Goal: Transaction & Acquisition: Purchase product/service

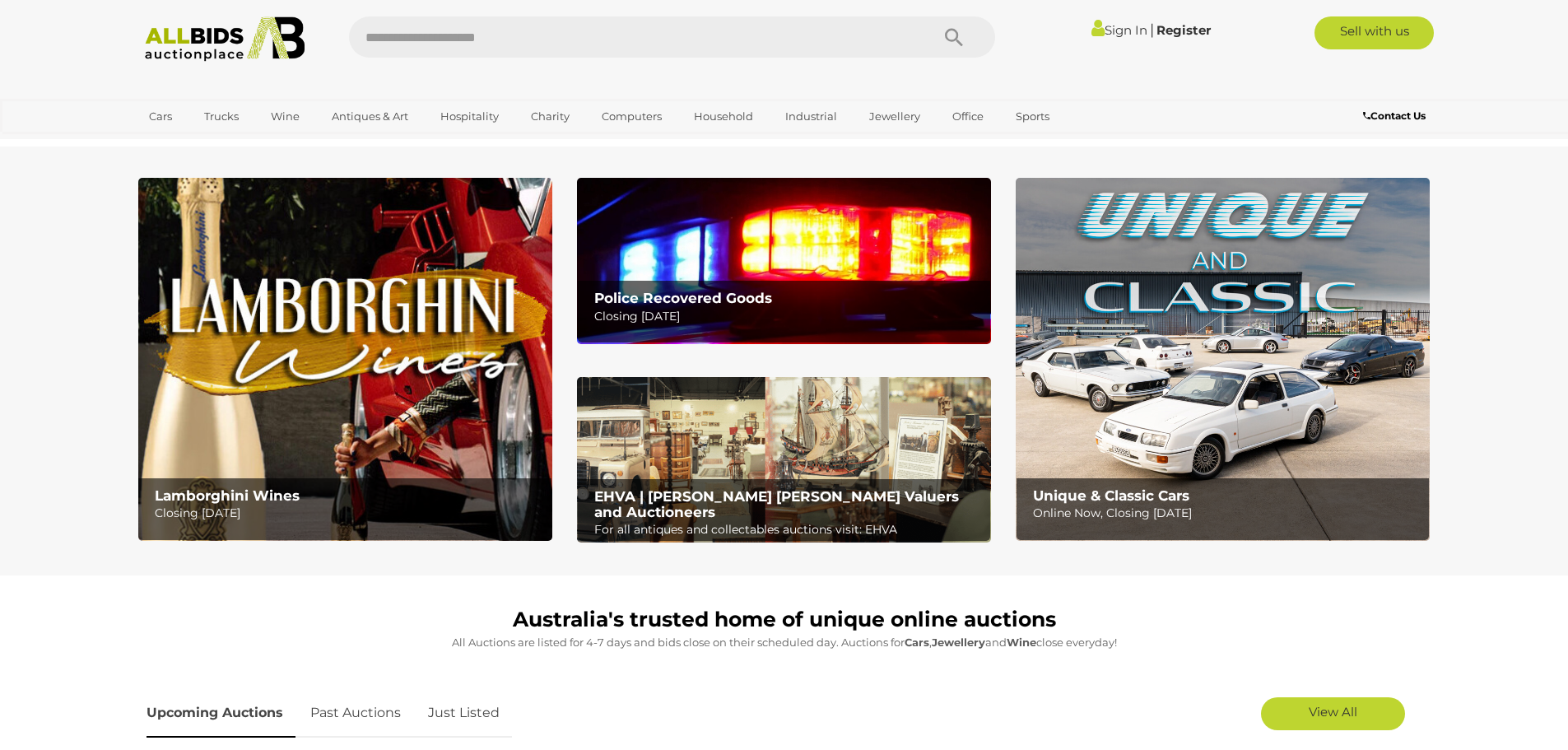
drag, startPoint x: 53, startPoint y: 309, endPoint x: 38, endPoint y: 301, distance: 17.0
click at [35, 305] on section "Lamborghini Wines Closing Monday 13th October Police Recovered Goods Closing Tu…" at bounding box center [784, 361] width 1568 height 429
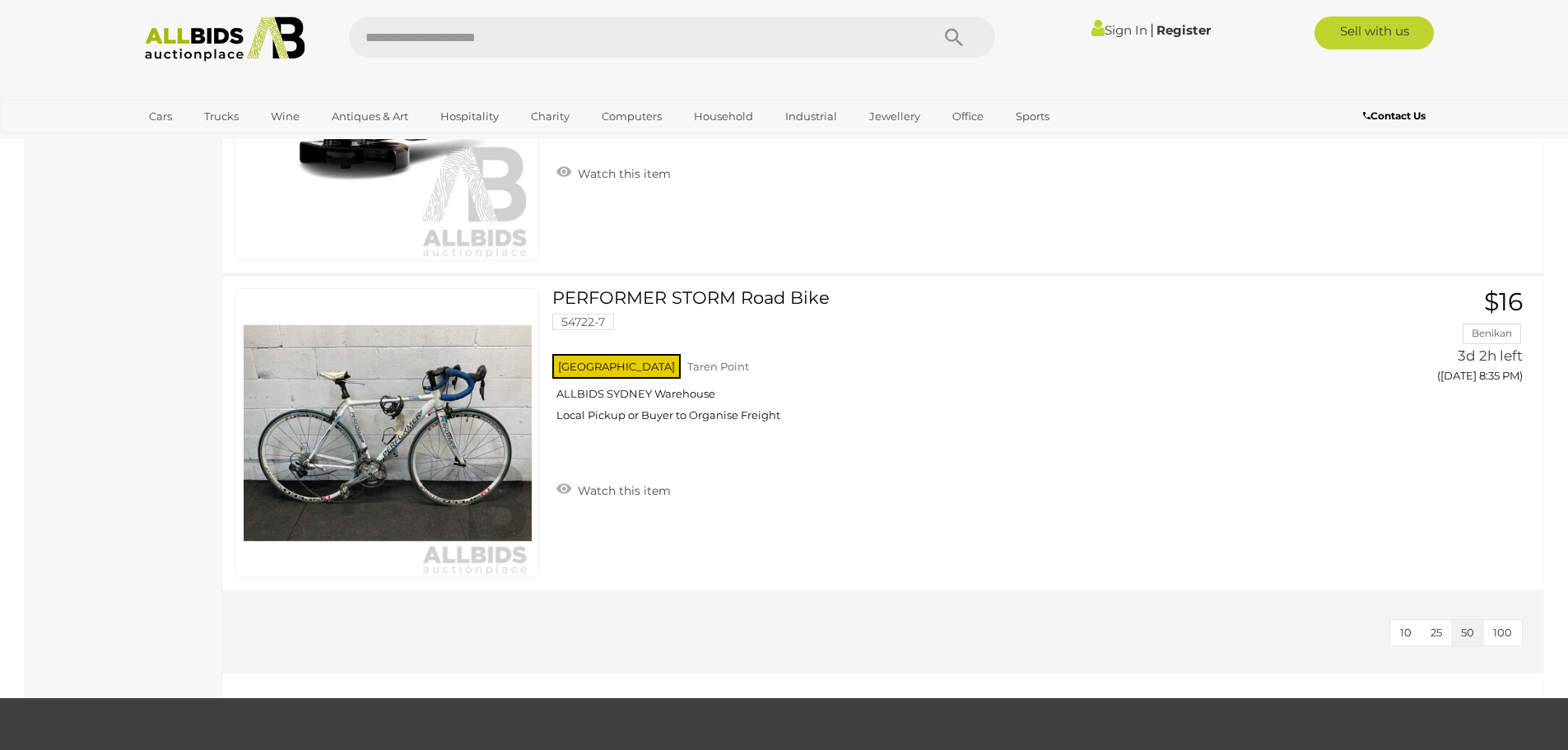
scroll to position [6832, 0]
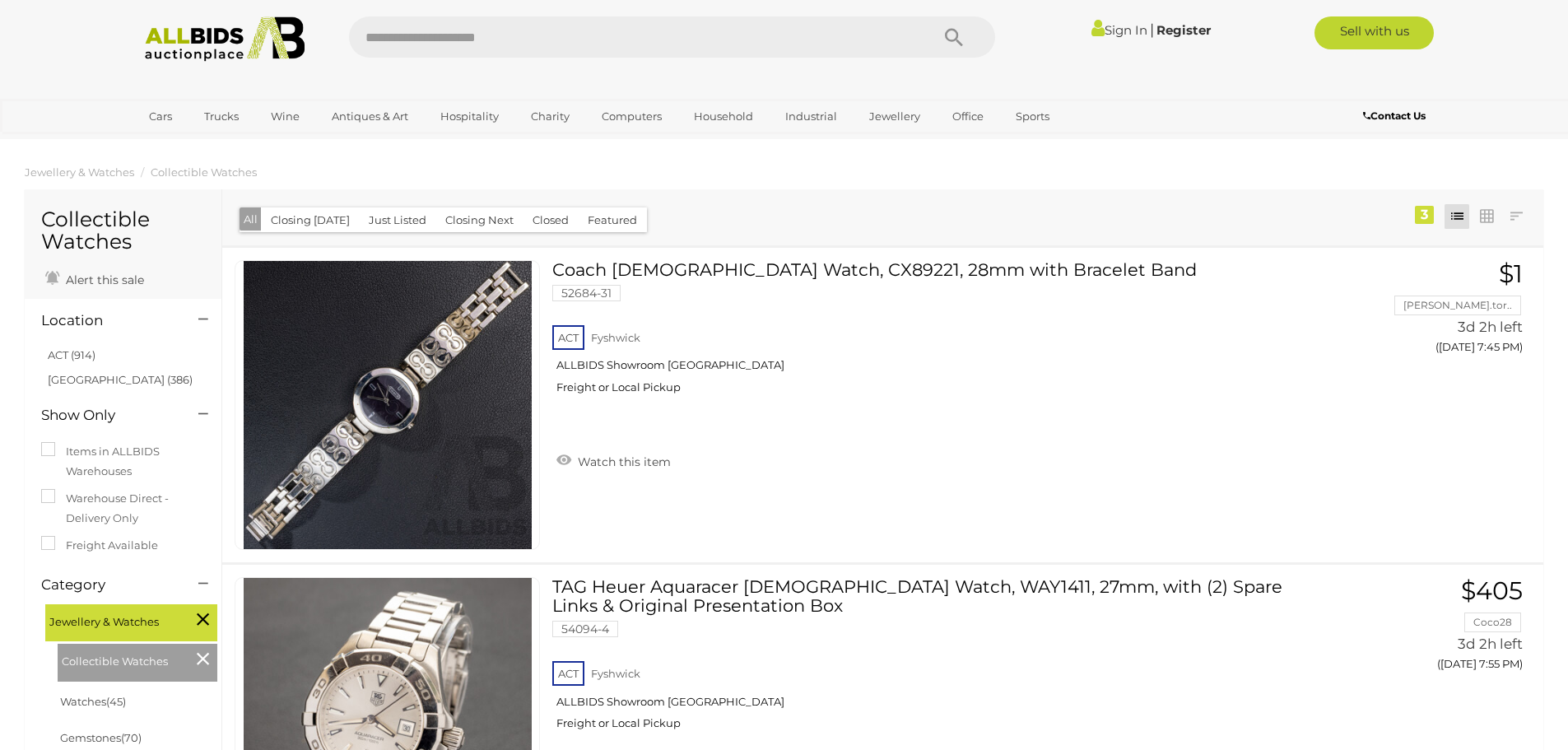
click at [1018, 212] on div "Closing First Closing Last Lowest Bid Highest Bid Item Name A-Z Item Name Z-A A…" at bounding box center [883, 217] width 1322 height 56
drag, startPoint x: 1015, startPoint y: 212, endPoint x: 984, endPoint y: 213, distance: 31.0
click at [984, 213] on div "Closing First Closing Last Lowest Bid Highest Bid Item Name A-Z Item Name Z-A A…" at bounding box center [883, 217] width 1322 height 56
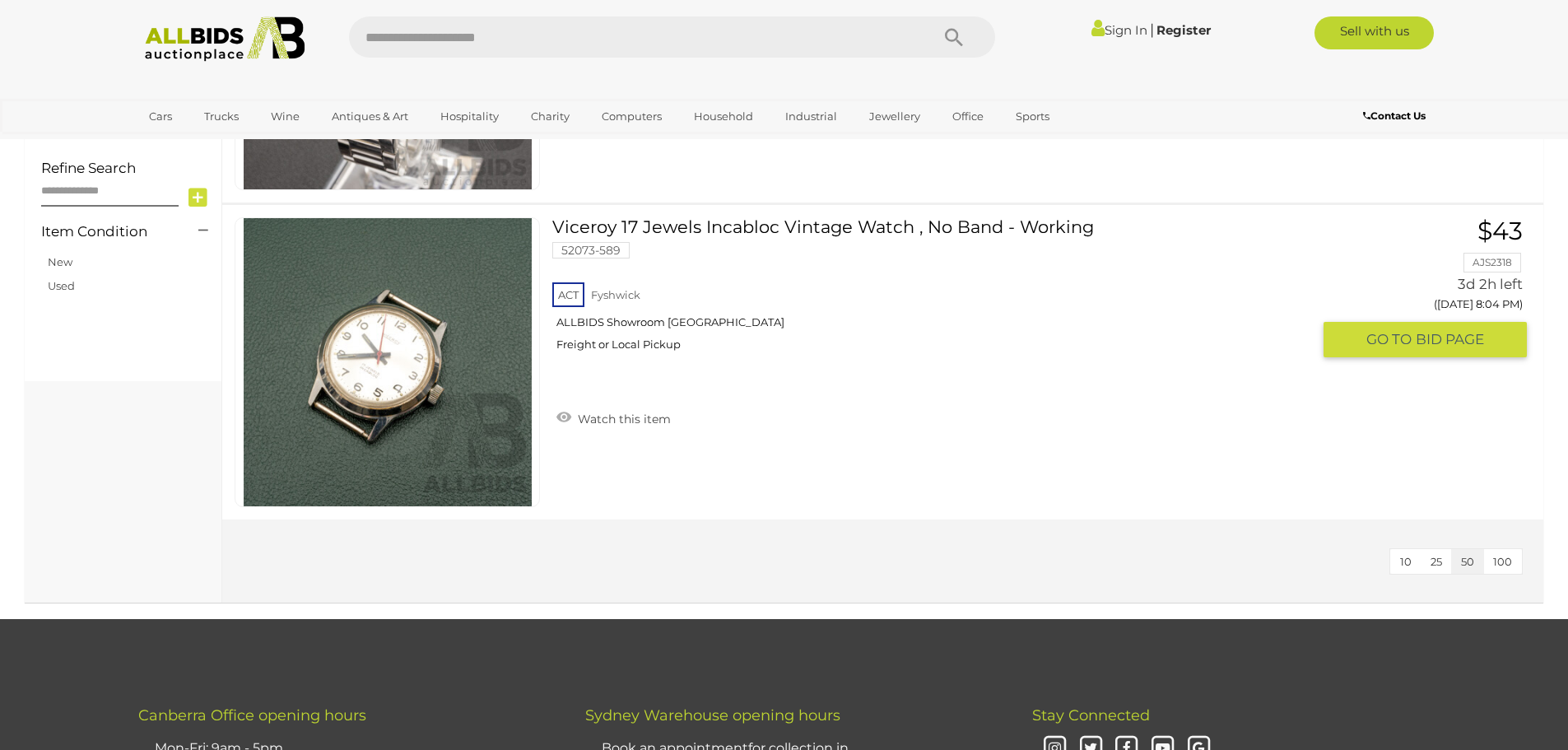
scroll to position [411, 0]
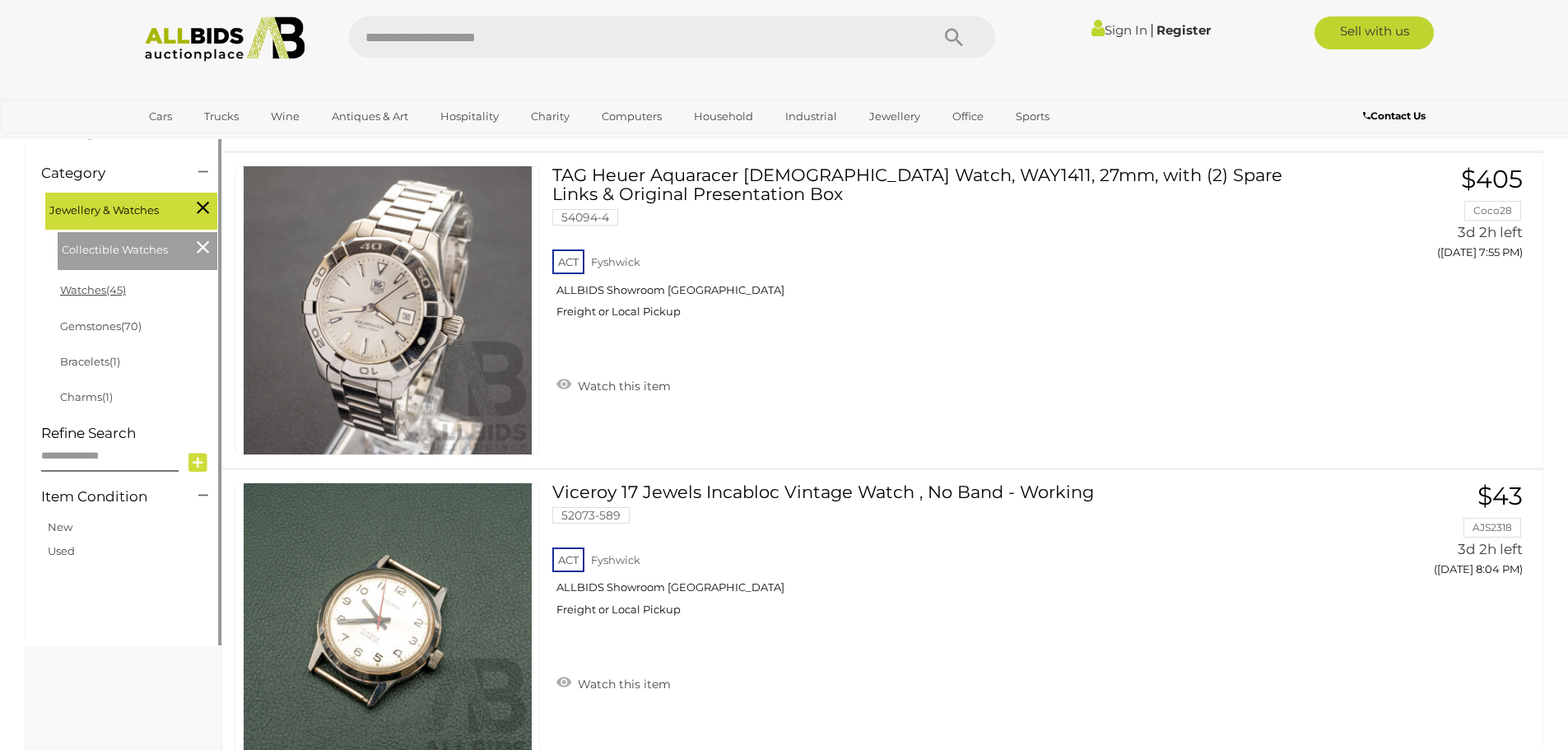
click at [118, 288] on span "(45)" at bounding box center [116, 289] width 20 height 13
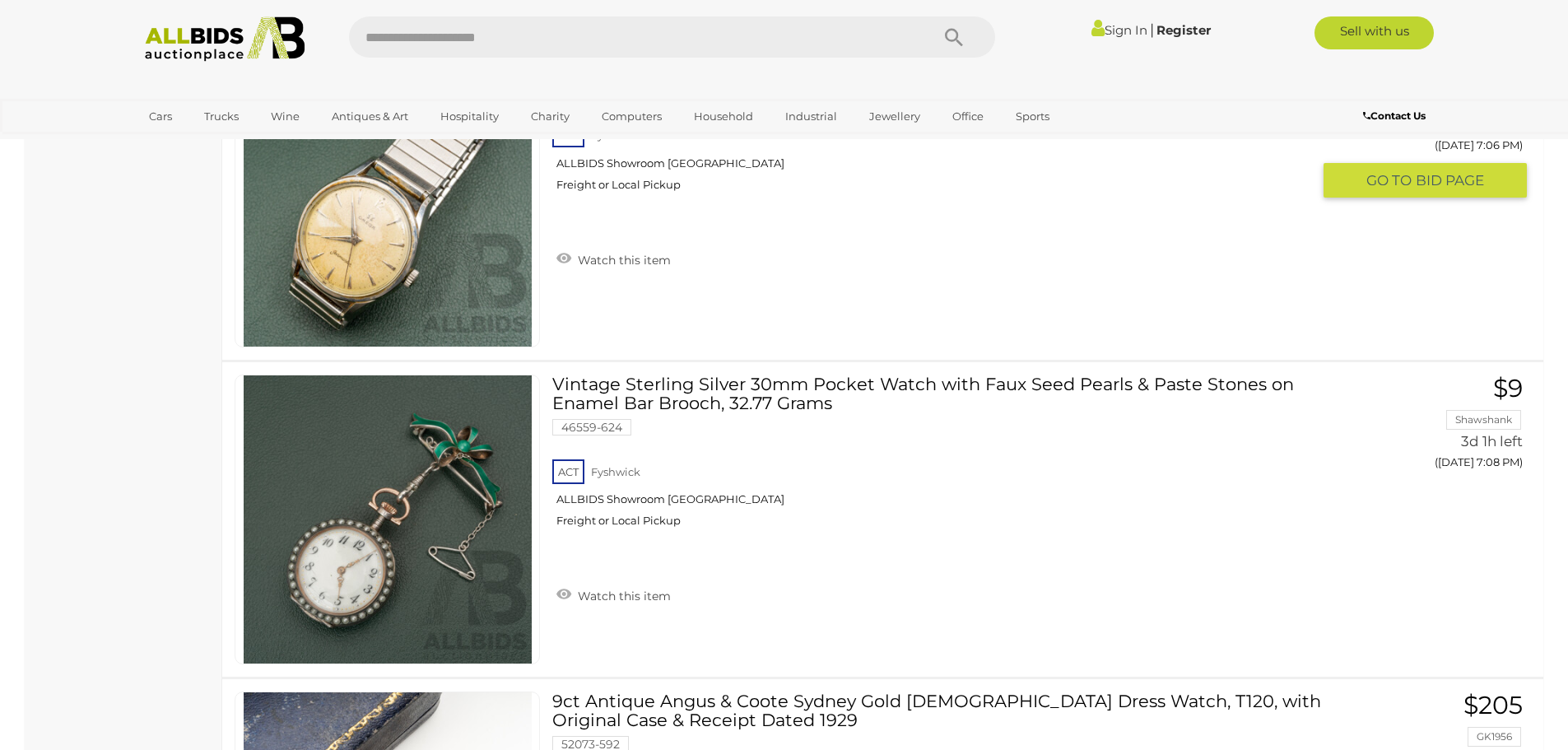
scroll to position [5844, 0]
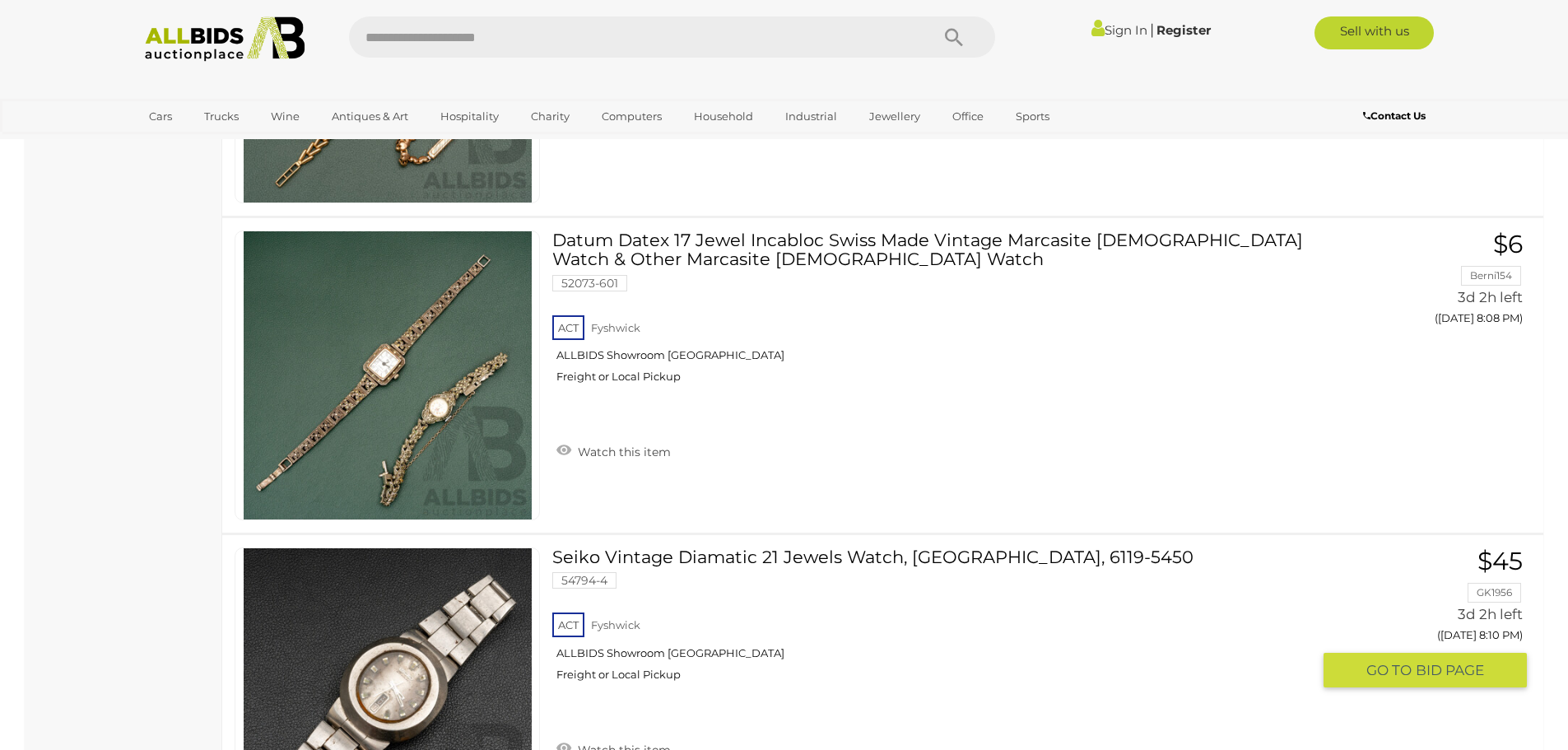
scroll to position [13665, 0]
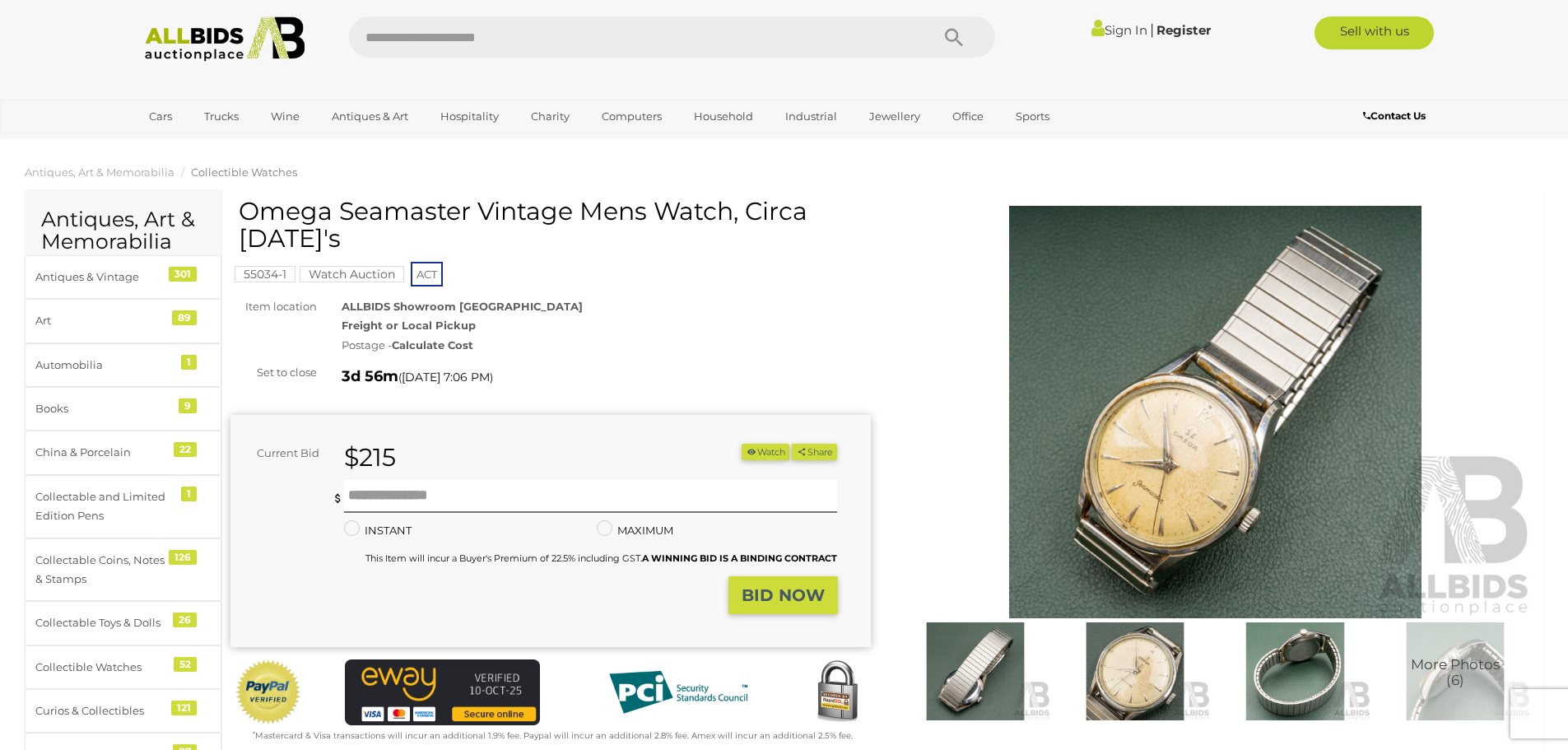
click at [272, 234] on h1 "Omega Seamaster Vintage Mens Watch, Circa [DATE]'s" at bounding box center [553, 224] width 628 height 54
click at [1249, 399] on img at bounding box center [1215, 412] width 640 height 412
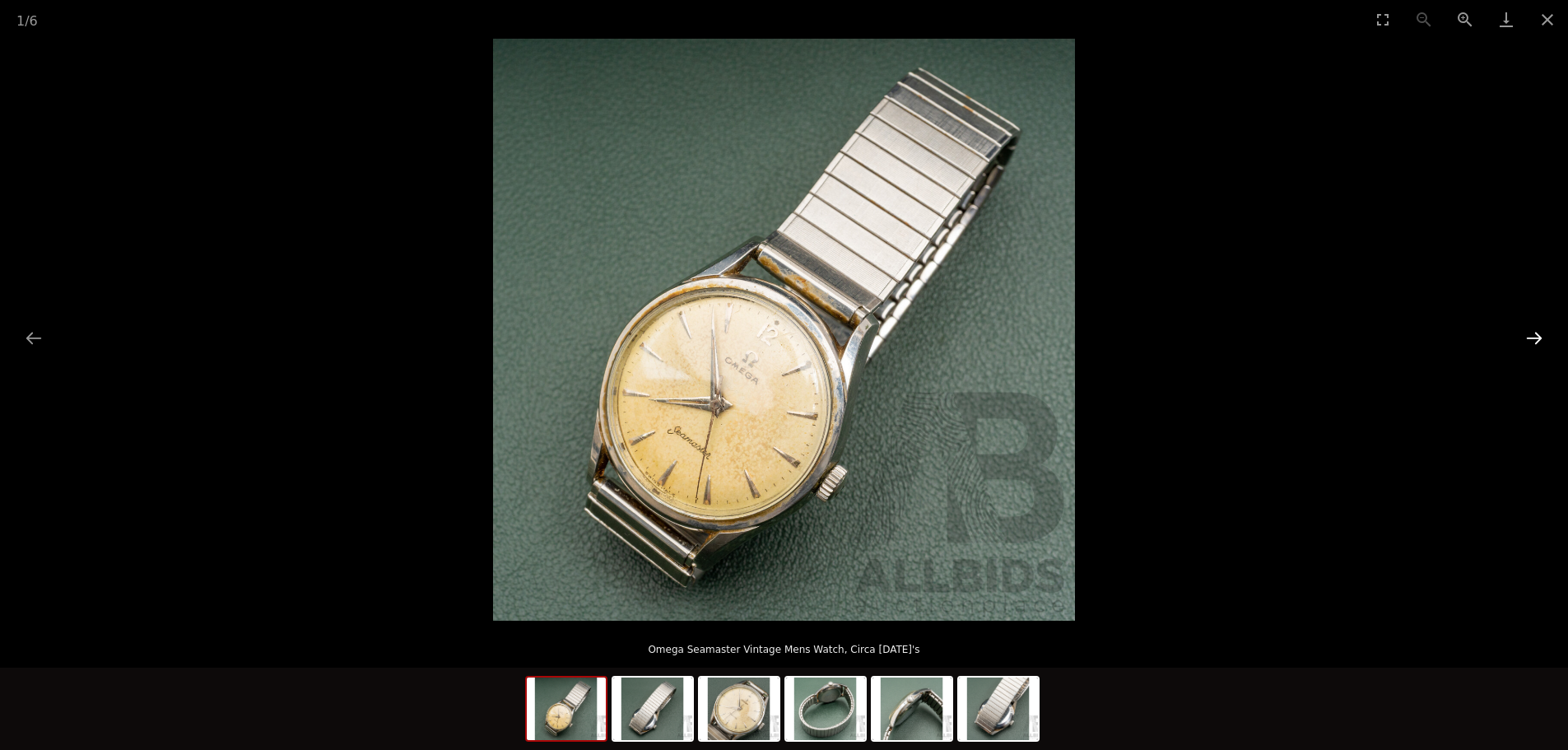
click at [1539, 341] on button "Next slide" at bounding box center [1535, 337] width 35 height 32
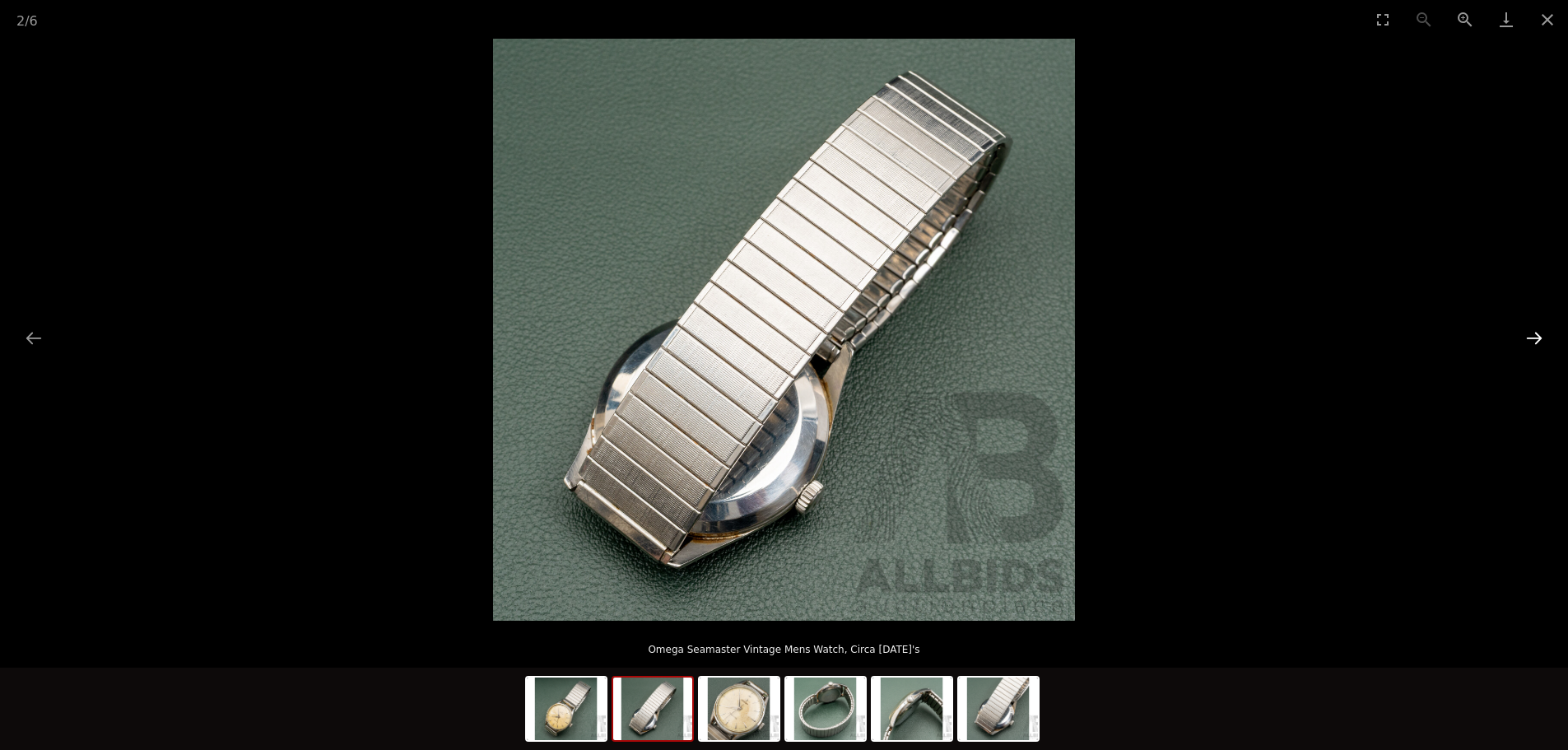
click at [1539, 341] on button "Next slide" at bounding box center [1535, 337] width 35 height 32
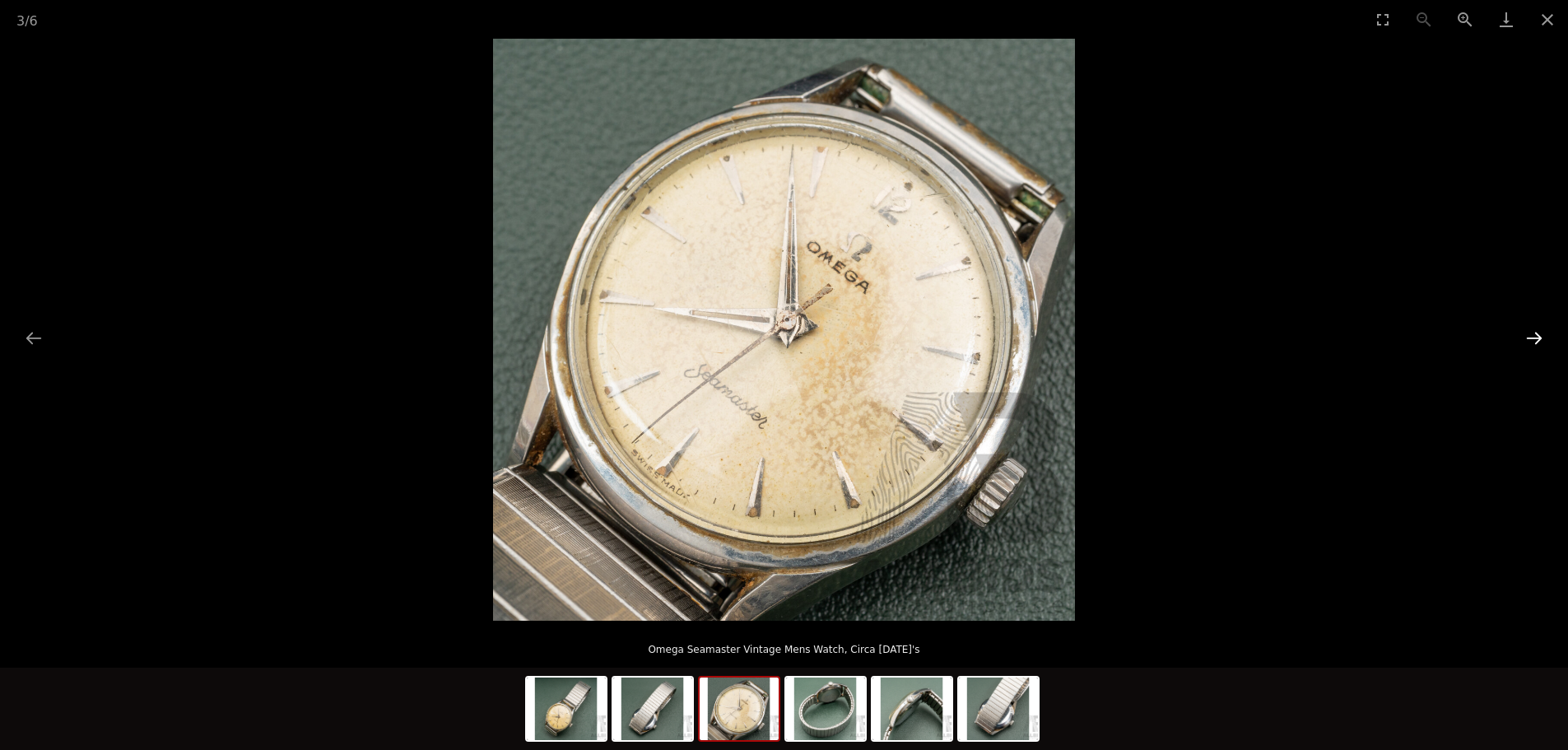
click at [1539, 341] on button "Next slide" at bounding box center [1535, 337] width 35 height 32
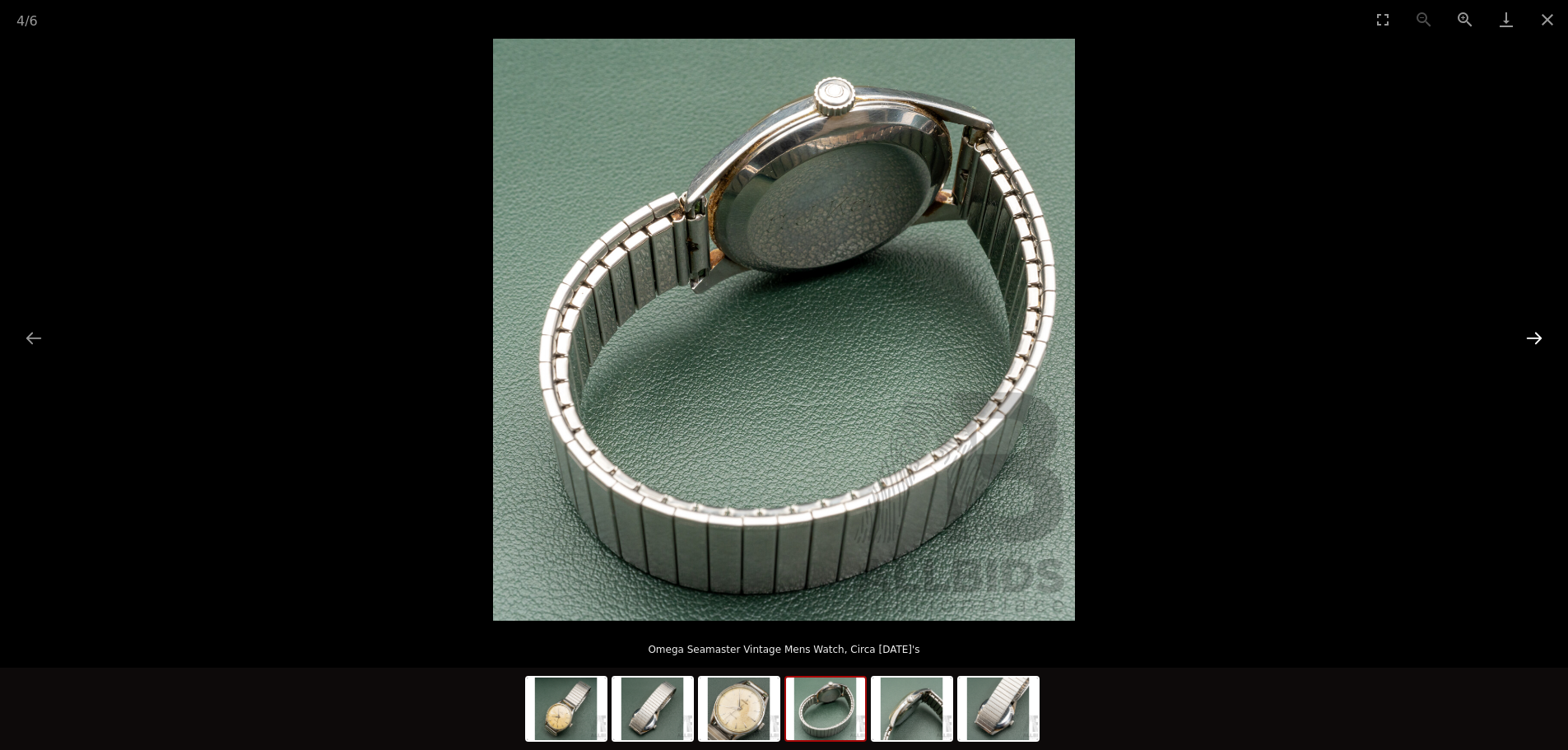
click at [1539, 341] on button "Next slide" at bounding box center [1535, 337] width 35 height 32
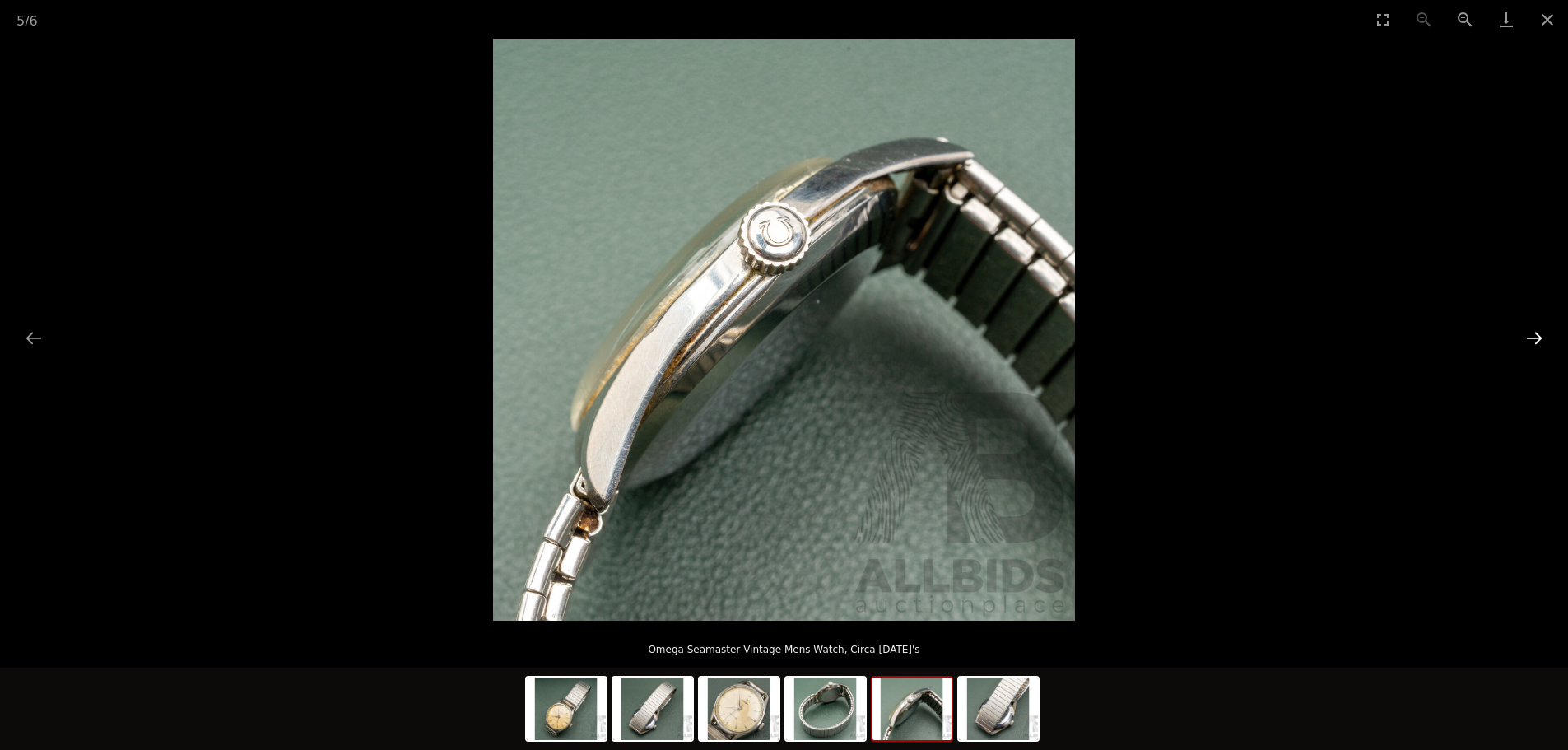
click at [1539, 341] on button "Next slide" at bounding box center [1535, 337] width 35 height 32
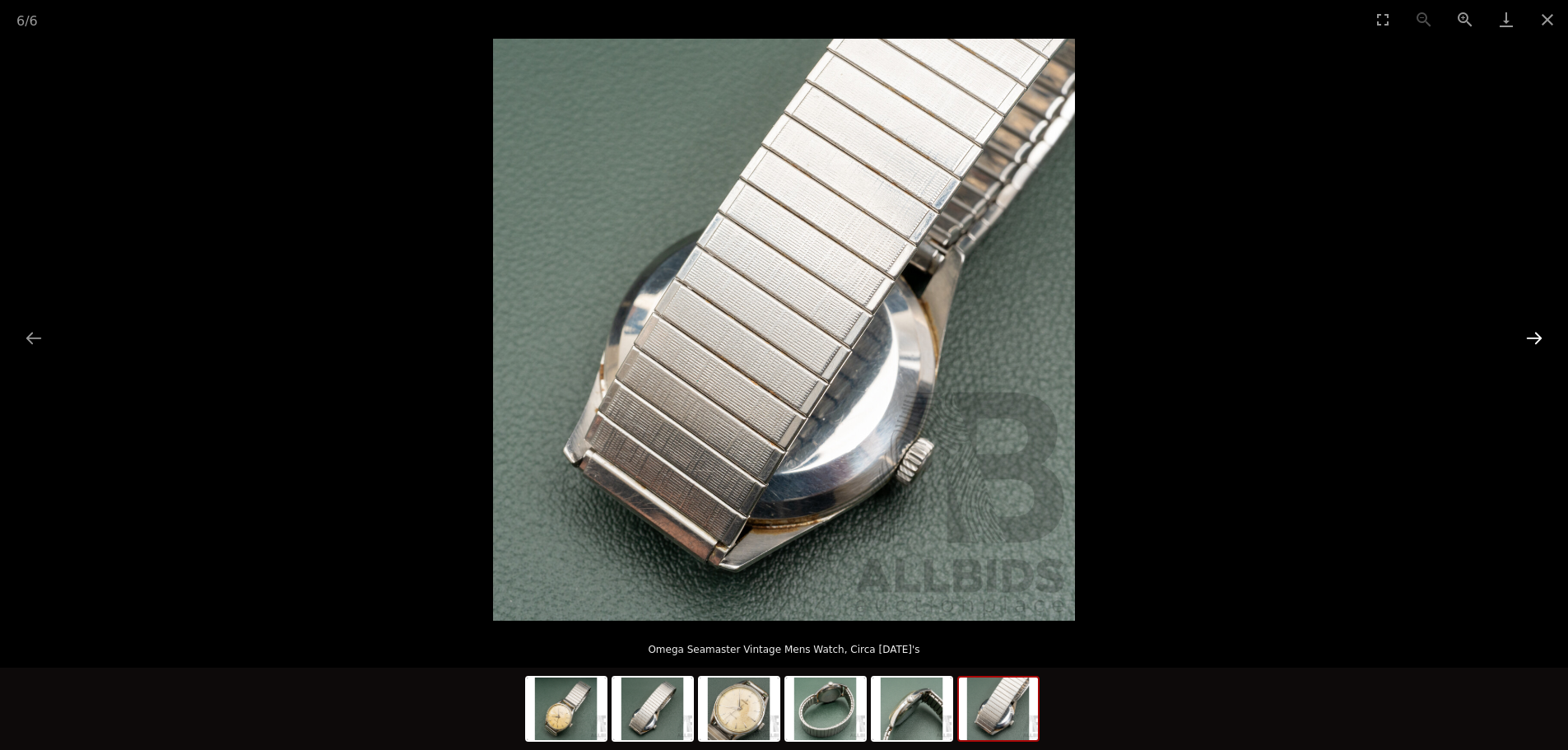
click at [1539, 341] on button "Next slide" at bounding box center [1535, 337] width 35 height 32
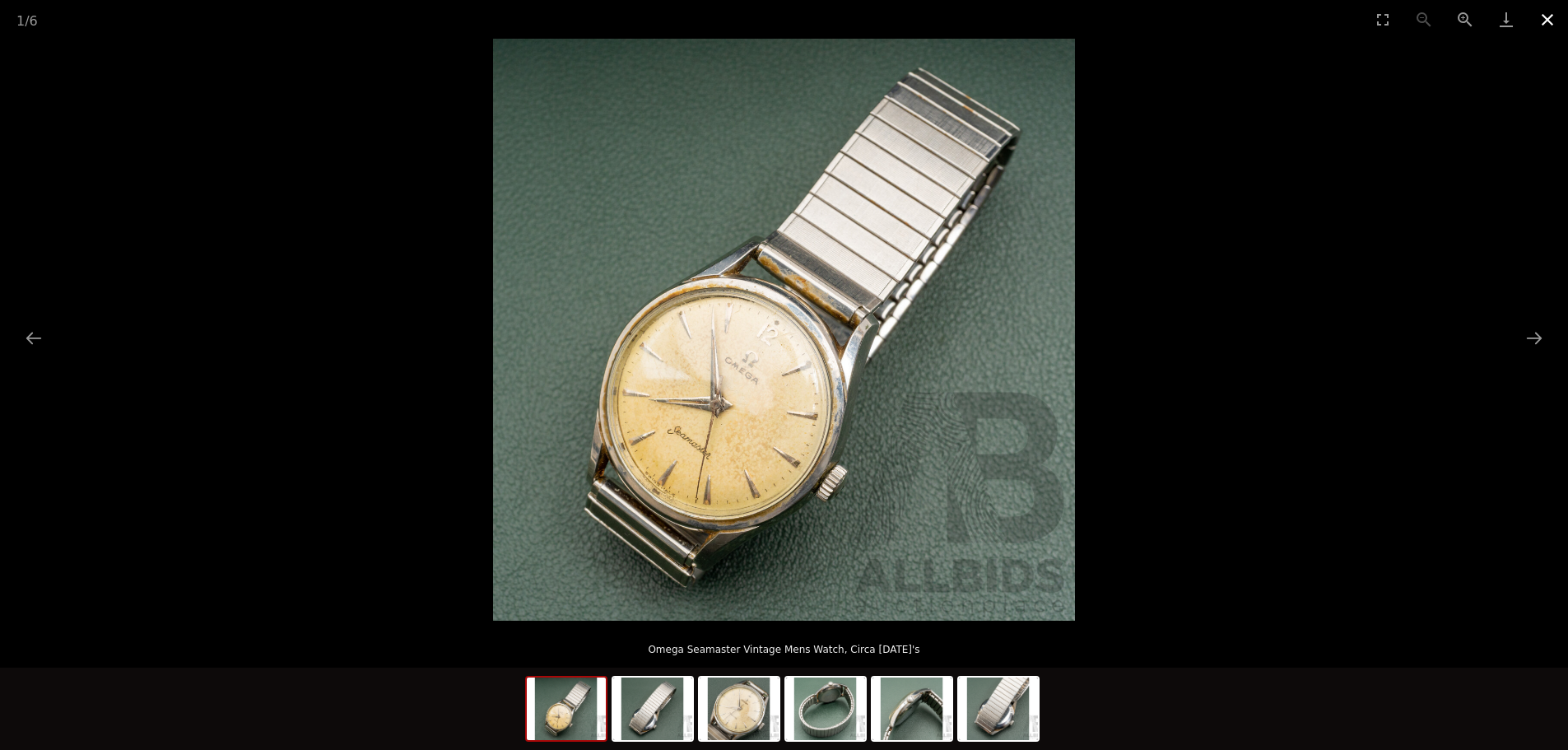
click at [1552, 15] on button "Close gallery" at bounding box center [1547, 19] width 41 height 38
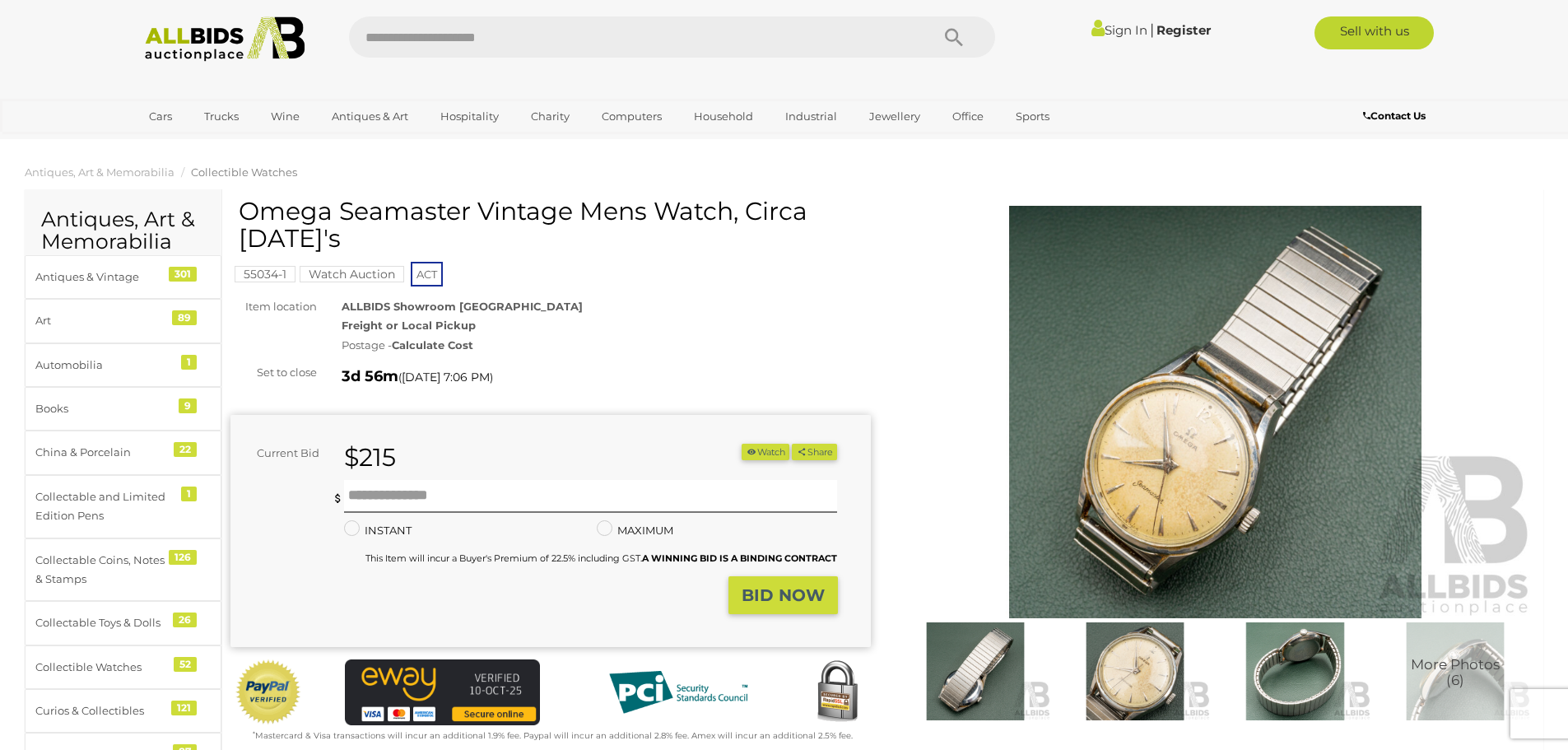
drag, startPoint x: 354, startPoint y: 240, endPoint x: 240, endPoint y: 210, distance: 117.9
click at [240, 210] on h1 "Omega Seamaster Vintage Mens Watch, Circa [DATE]'s" at bounding box center [553, 224] width 628 height 54
copy h1 "Omega Seamaster Vintage Mens Watch, Circa [DATE]'s"
click at [978, 225] on img at bounding box center [1215, 412] width 640 height 412
